Goal: Information Seeking & Learning: Learn about a topic

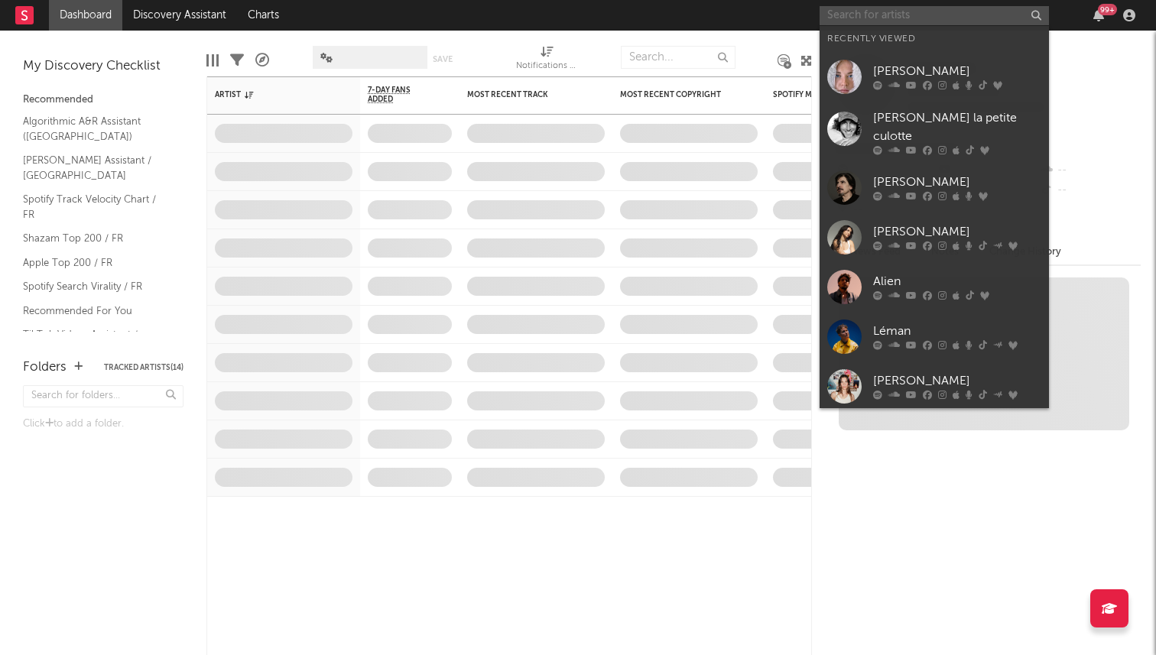
click at [869, 10] on input "text" at bounding box center [933, 15] width 229 height 19
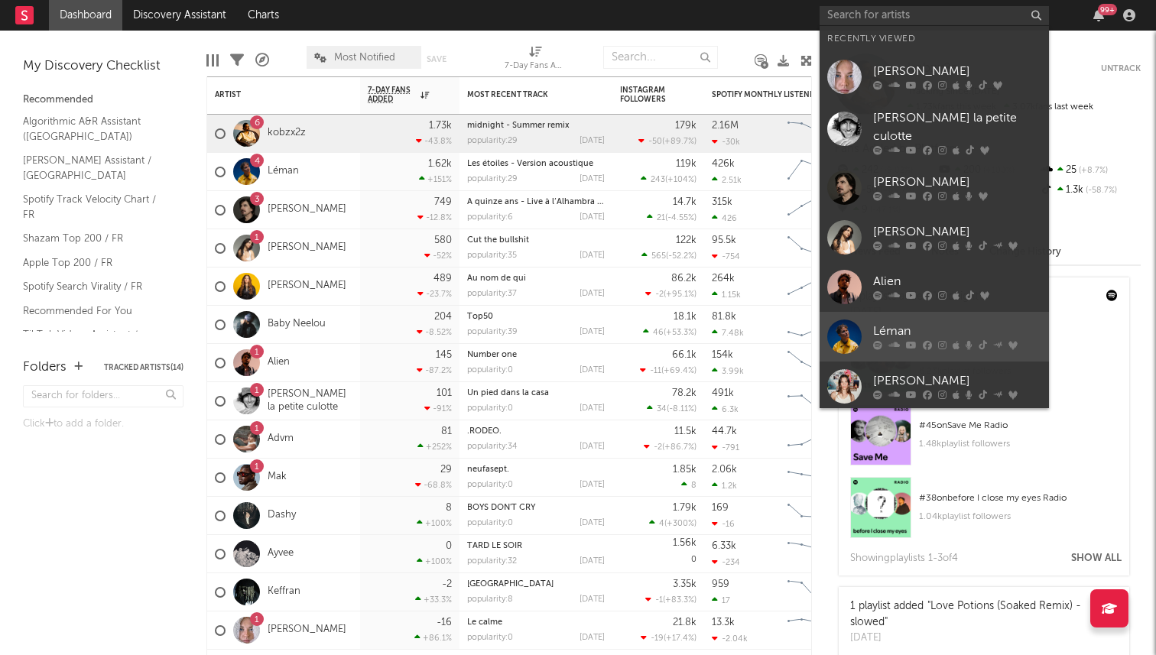
click at [890, 323] on div "Léman" at bounding box center [957, 332] width 168 height 18
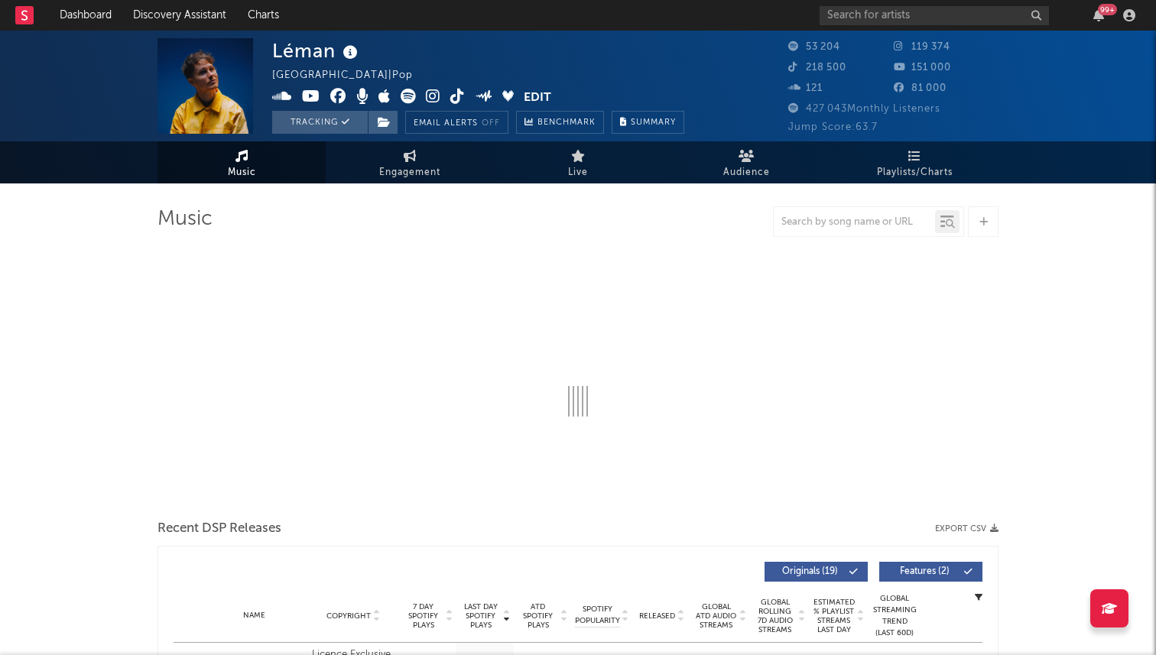
select select "6m"
